Goal: Check status: Check status

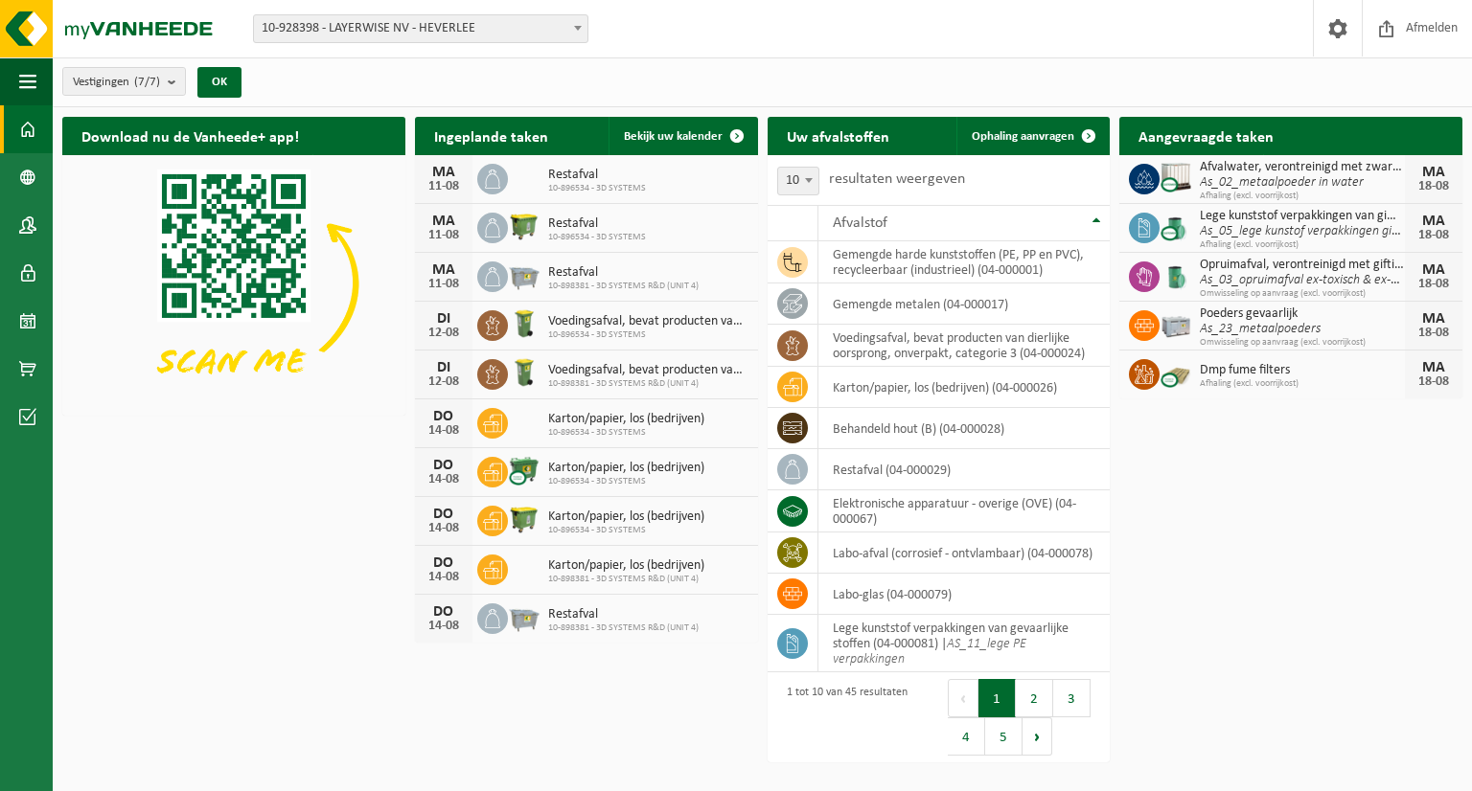
click at [575, 34] on span at bounding box center [577, 27] width 19 height 25
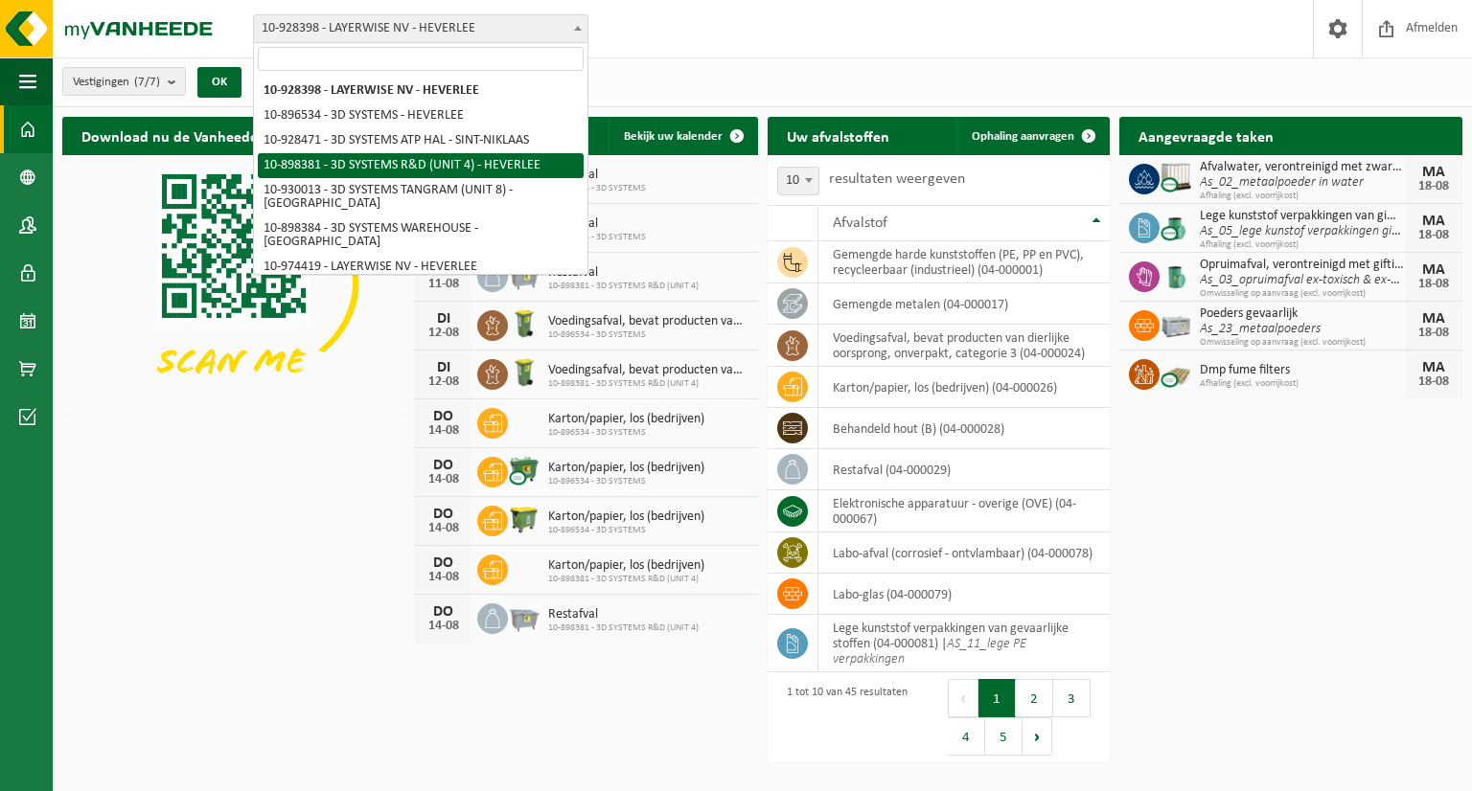
select select "133216"
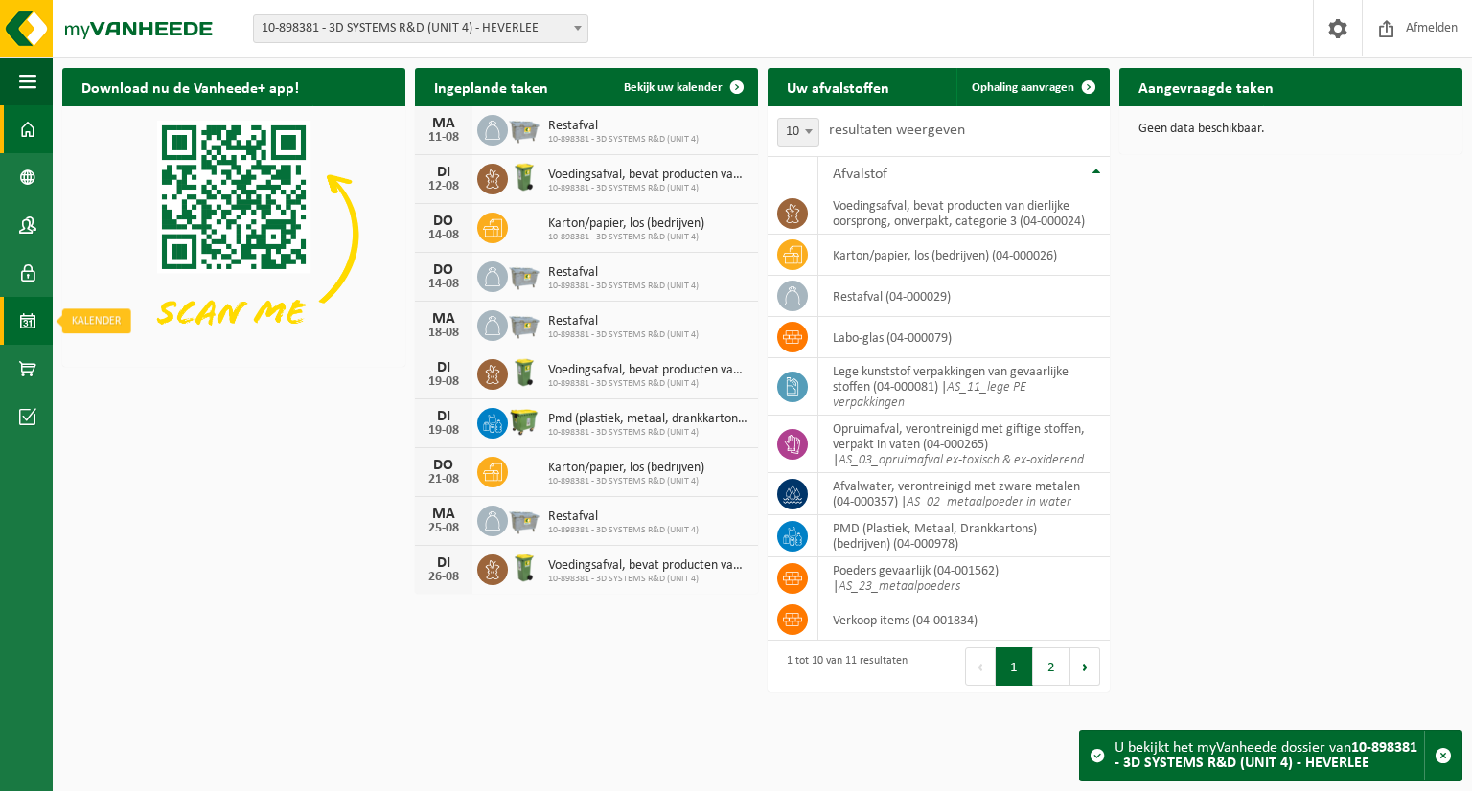
click at [31, 329] on span at bounding box center [27, 321] width 17 height 48
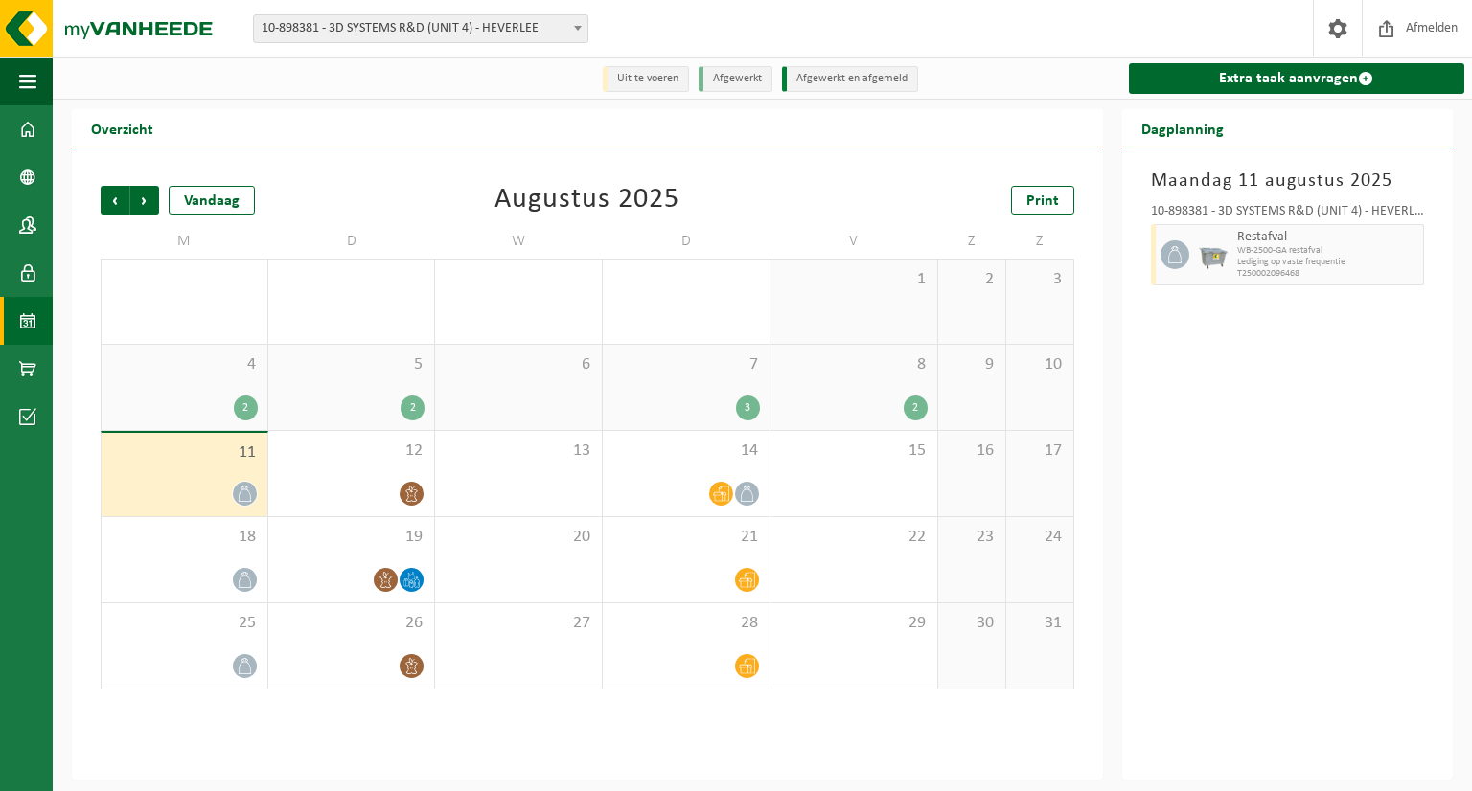
click at [421, 412] on div "2" at bounding box center [413, 408] width 24 height 25
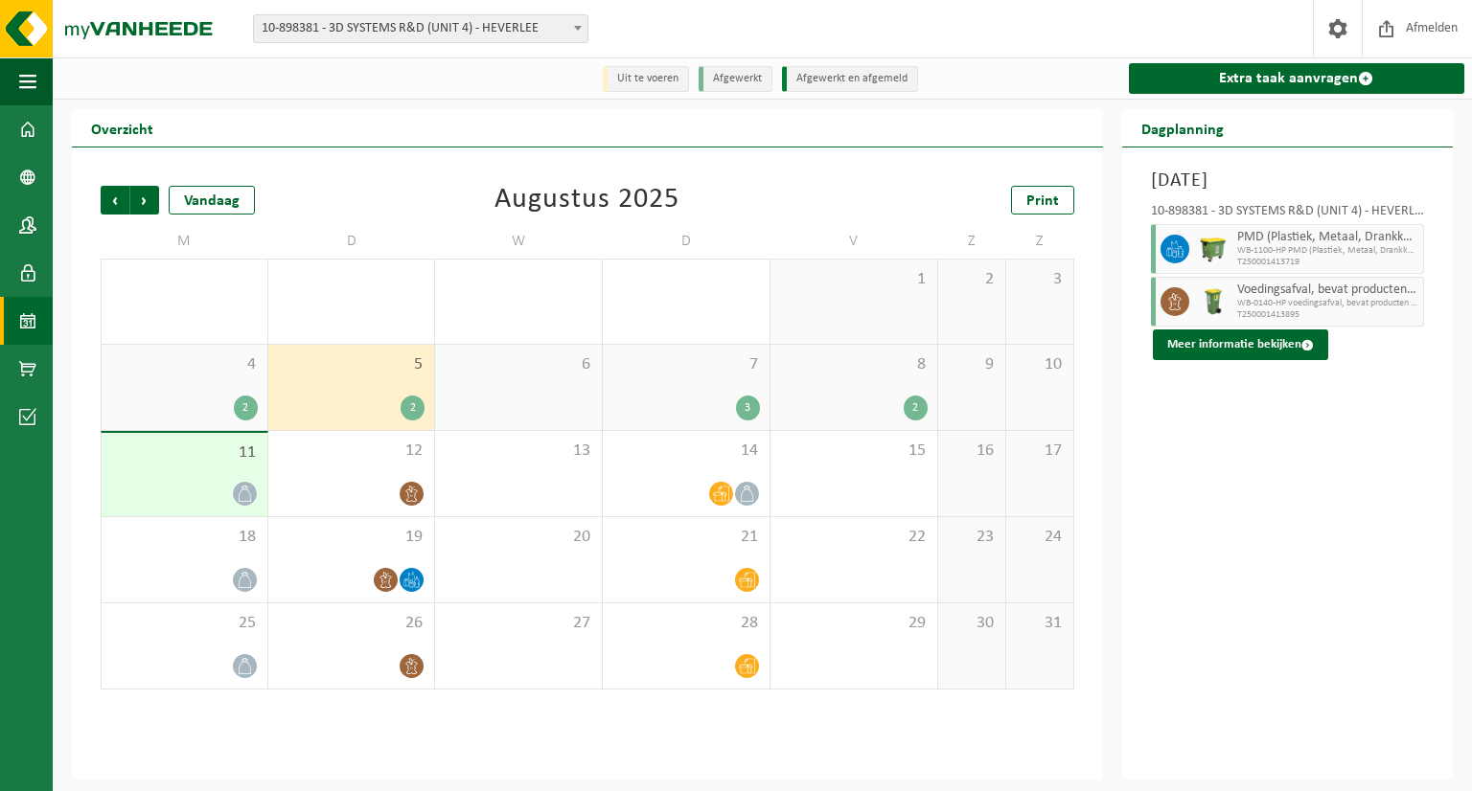
click at [1170, 530] on div "[DATE] 10-898381 - 3D SYSTEMS R&D (UNIT 4) - HEVERLEE PMD (Plastiek, Metaal, Dr…" at bounding box center [1287, 464] width 331 height 632
click at [1238, 354] on button "Meer informatie bekijken" at bounding box center [1240, 345] width 175 height 31
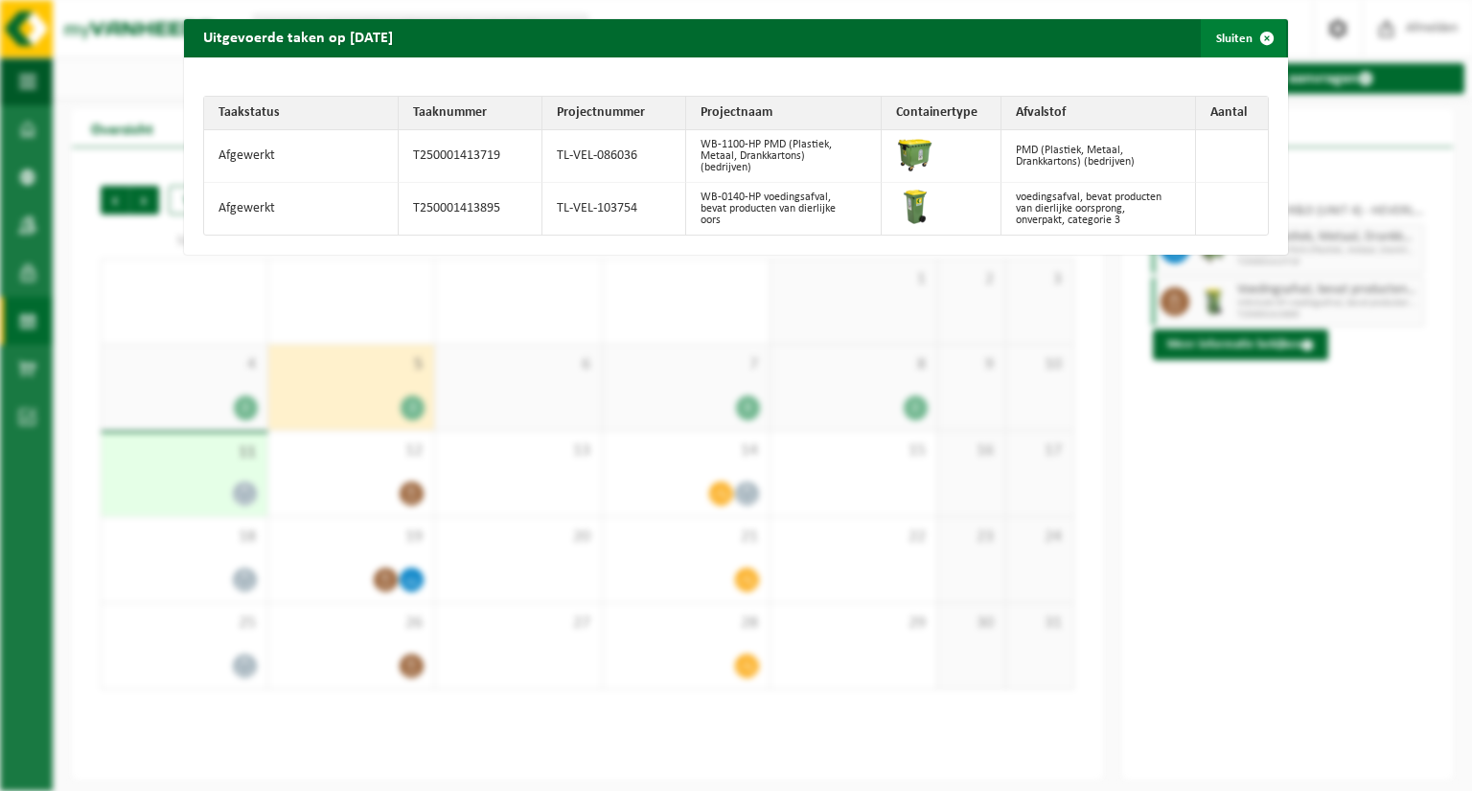
click at [1221, 35] on button "Sluiten" at bounding box center [1243, 38] width 85 height 38
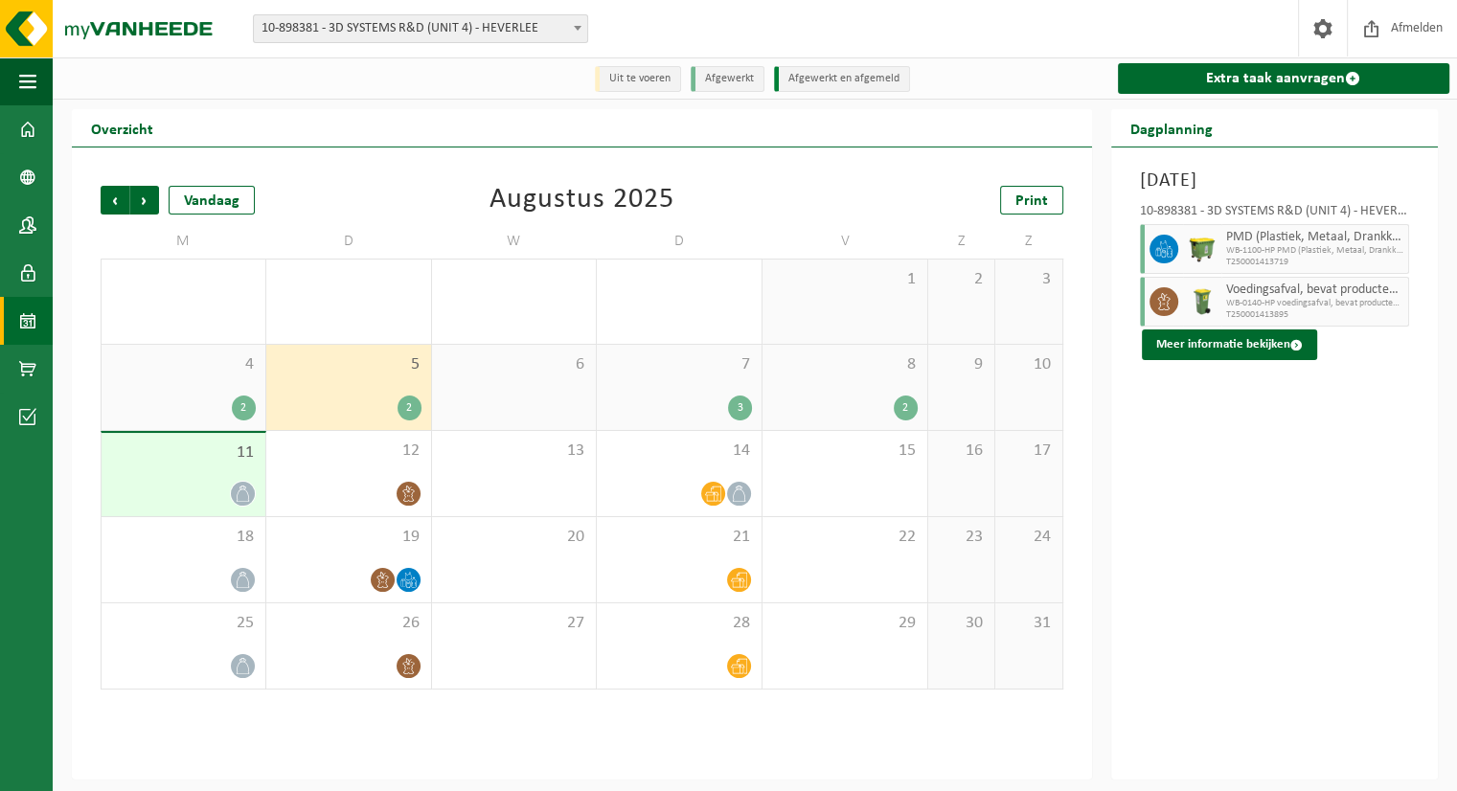
click at [1214, 481] on div "[DATE] 10-898381 - 3D SYSTEMS R&D (UNIT 4) - HEVERLEE PMD (Plastiek, Metaal, Dr…" at bounding box center [1275, 464] width 328 height 632
click at [710, 502] on icon at bounding box center [713, 494] width 16 height 16
